Goal: Information Seeking & Learning: Learn about a topic

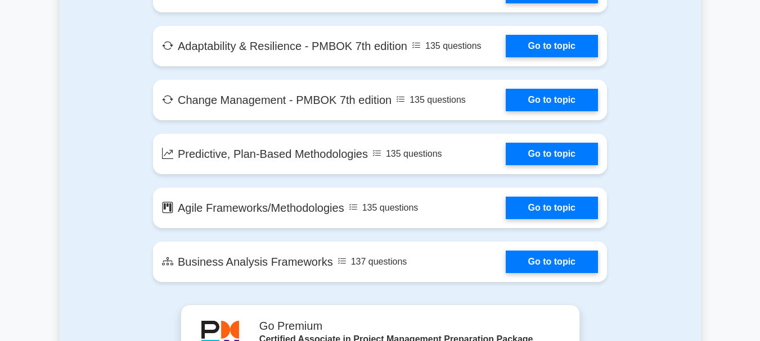
scroll to position [2741, 0]
